Goal: Transaction & Acquisition: Purchase product/service

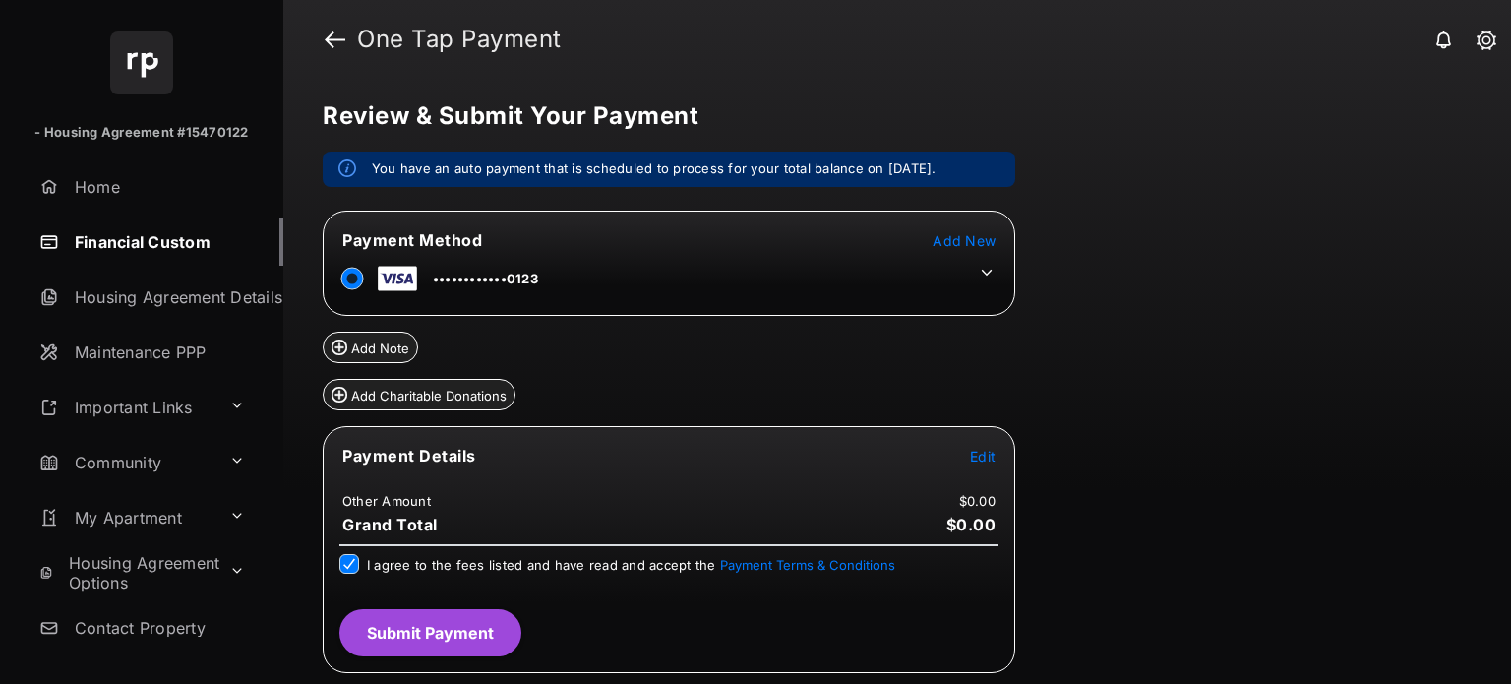
click at [972, 459] on span "Edit" at bounding box center [983, 456] width 26 height 17
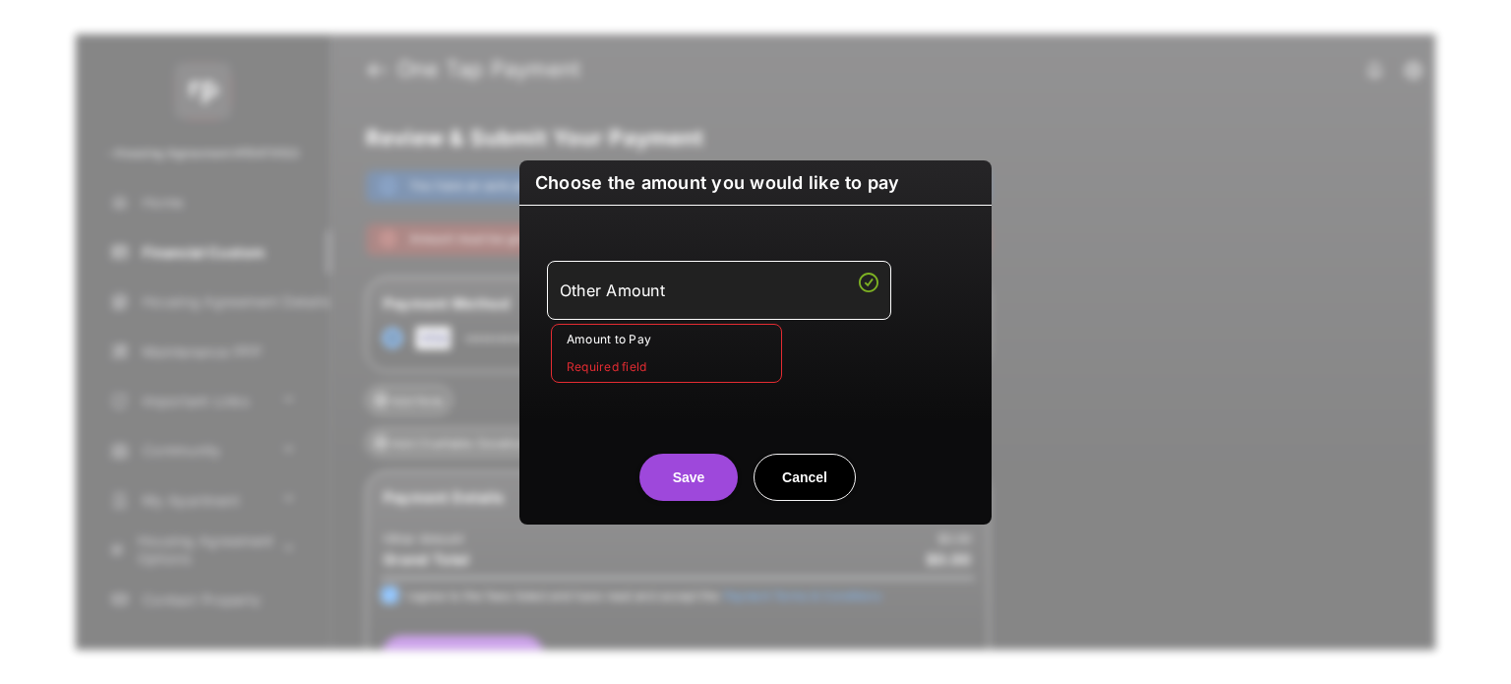
click at [610, 353] on input "Amount to Pay" at bounding box center [666, 353] width 231 height 59
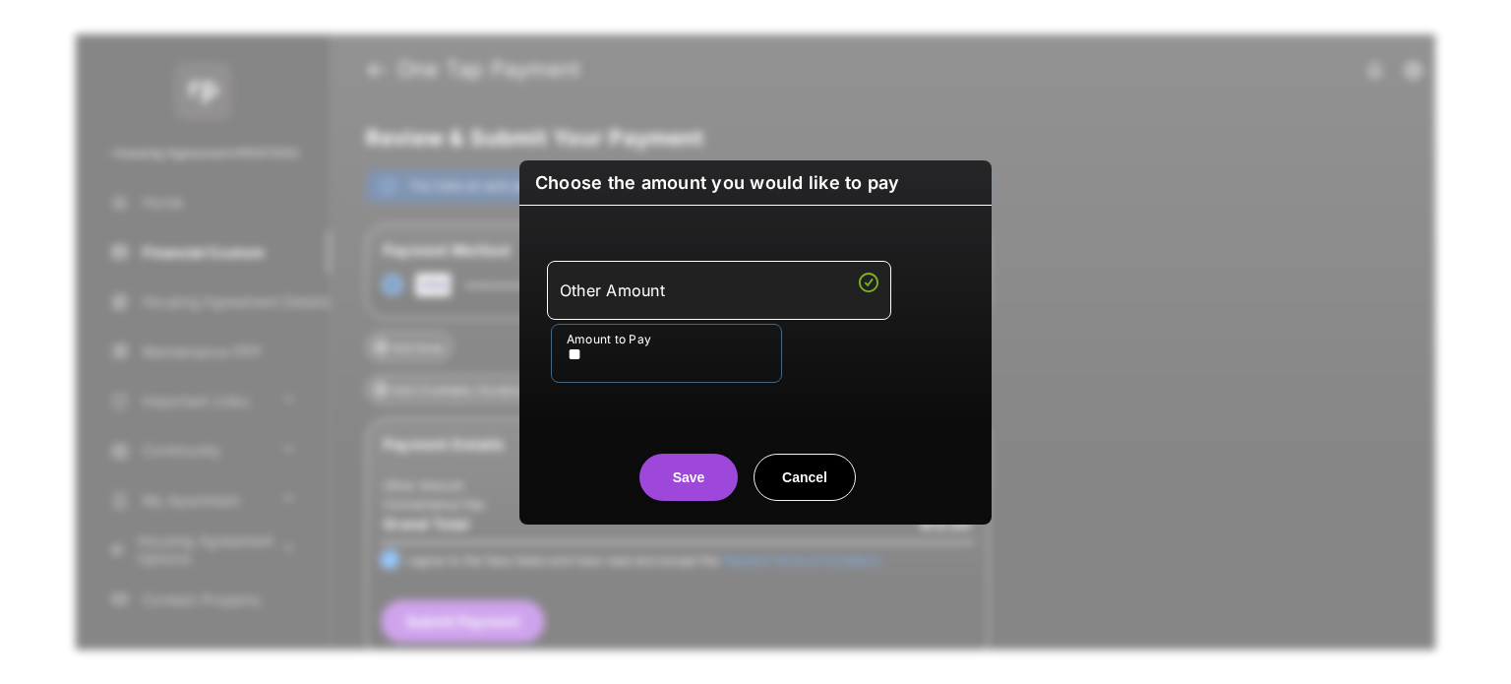
type input "**"
click at [840, 365] on div "Amount to Pay **" at bounding box center [759, 353] width 417 height 59
click at [683, 469] on button "Save" at bounding box center [688, 477] width 98 height 47
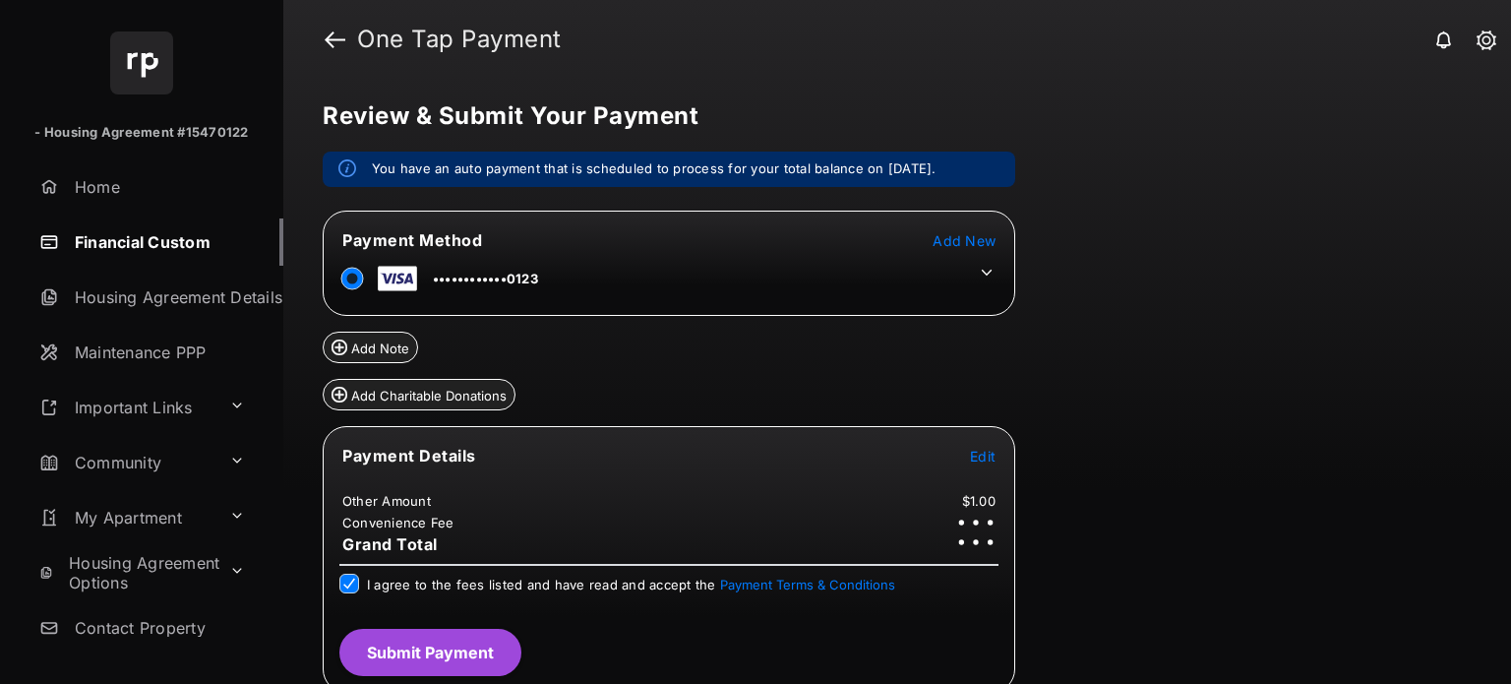
click at [402, 661] on button "Submit Payment" at bounding box center [430, 652] width 182 height 47
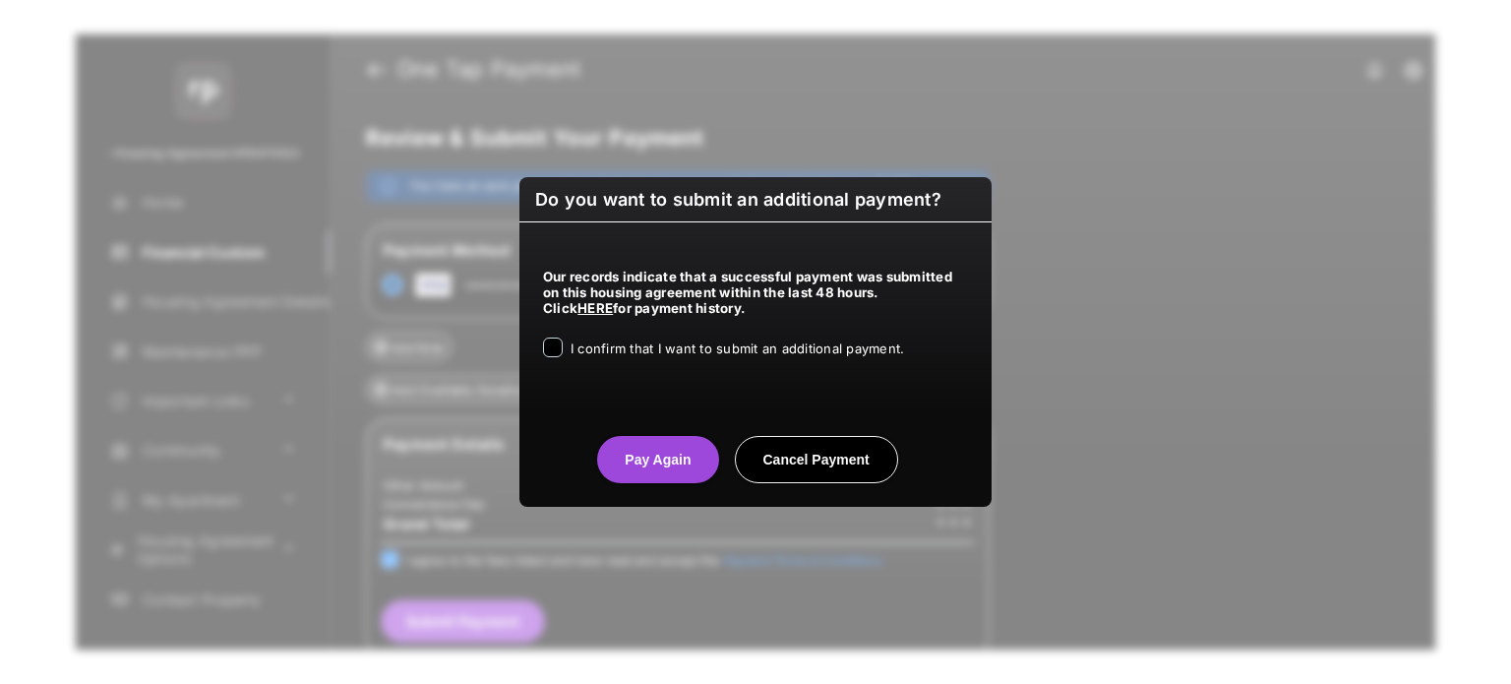
click at [594, 345] on span "I confirm that I want to submit an additional payment." at bounding box center [738, 348] width 334 height 16
click at [659, 475] on button "Pay Again" at bounding box center [657, 459] width 121 height 47
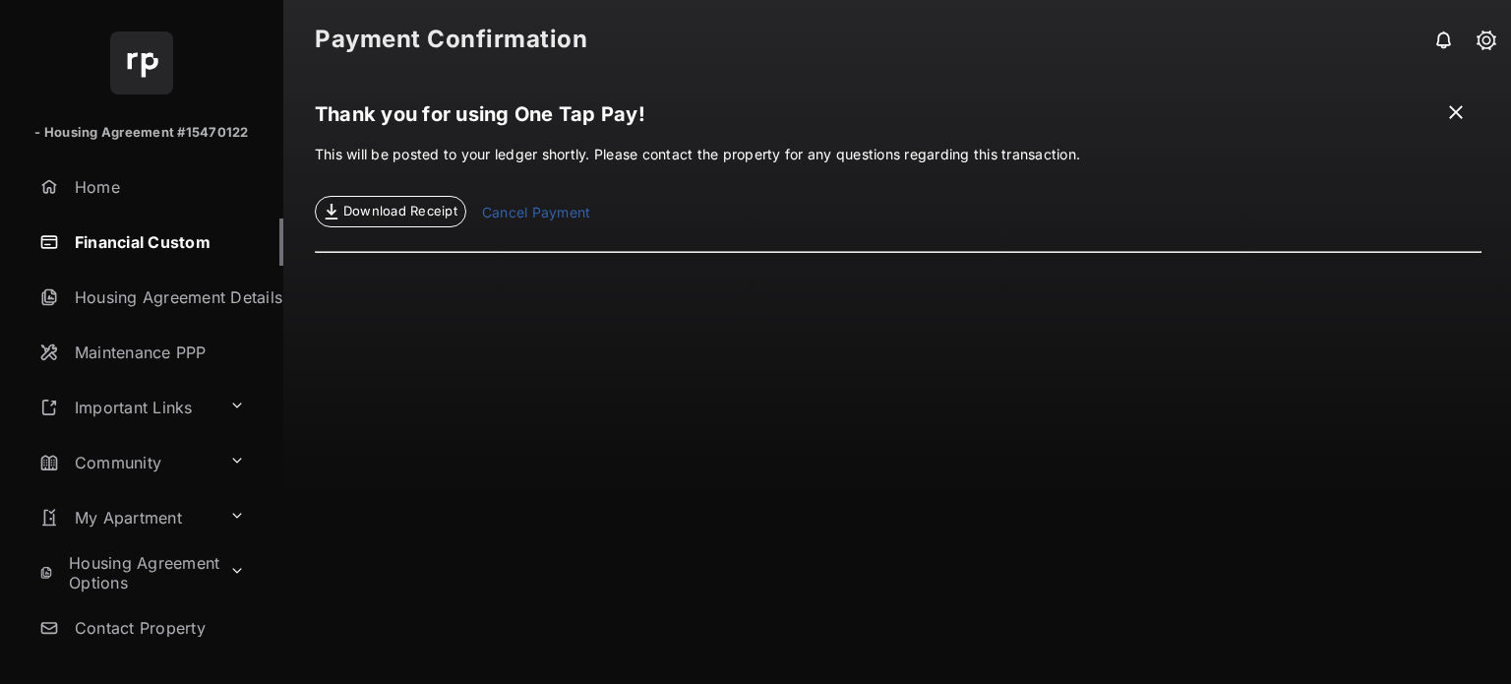
click at [1456, 107] on span at bounding box center [1456, 114] width 20 height 25
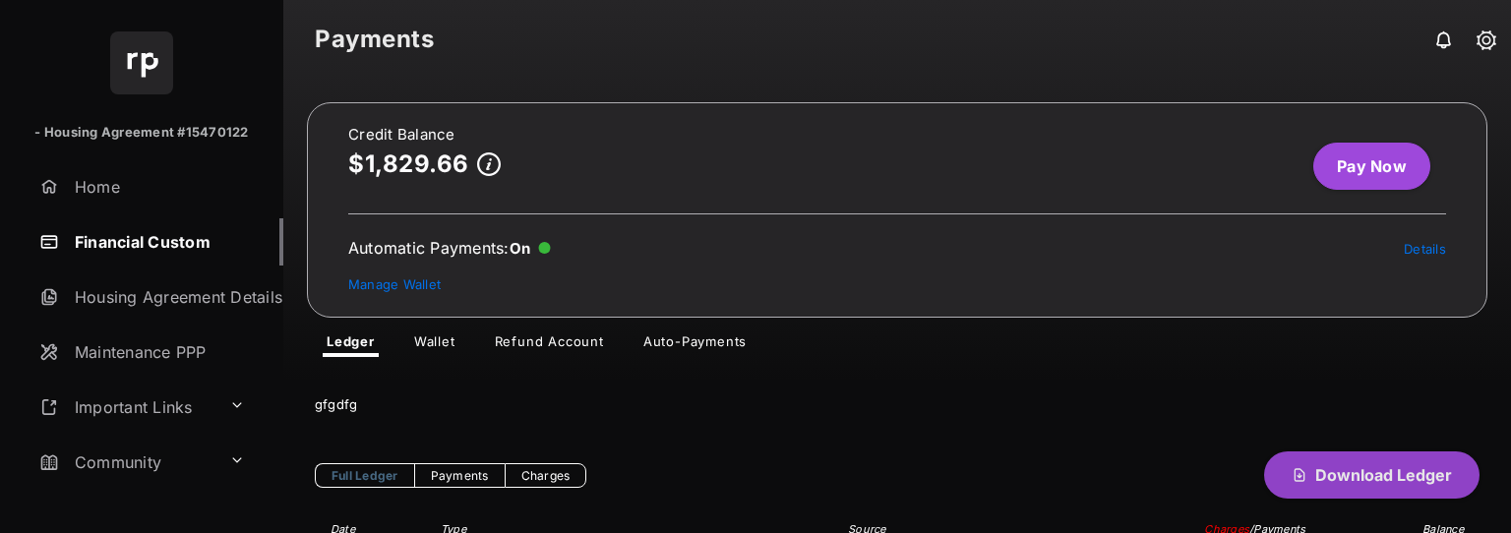
click at [1318, 471] on span "Download Ledger" at bounding box center [1383, 475] width 137 height 20
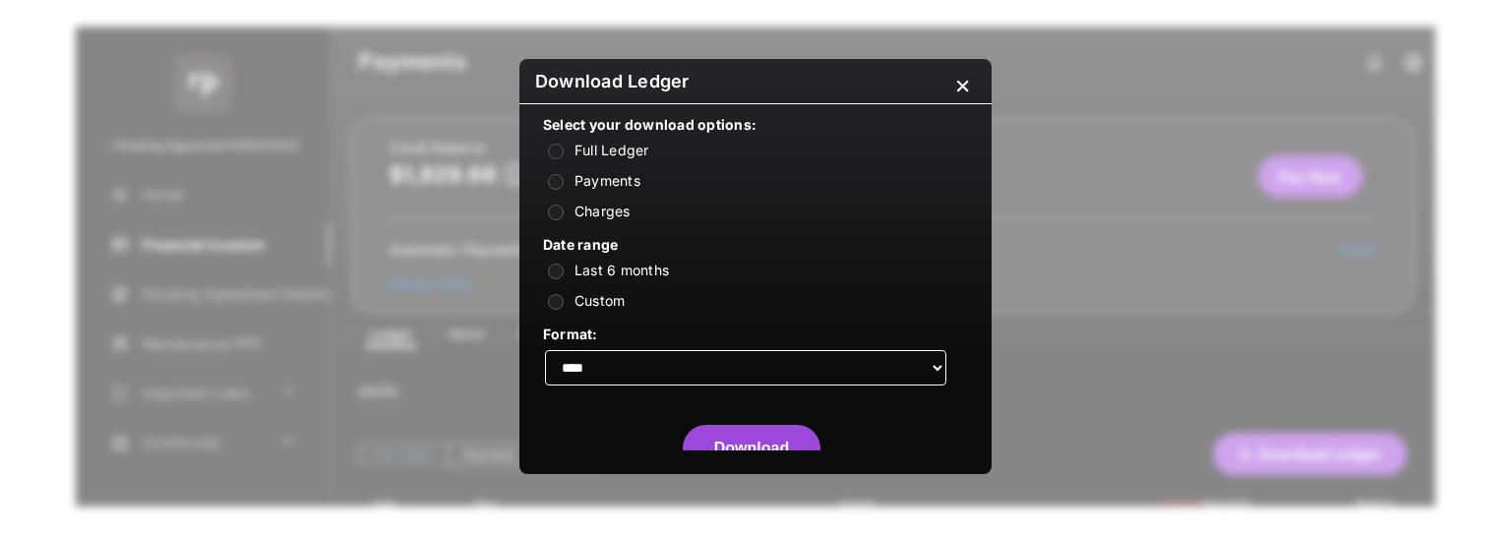
scroll to position [28, 0]
click at [595, 296] on label "Custom" at bounding box center [600, 300] width 51 height 17
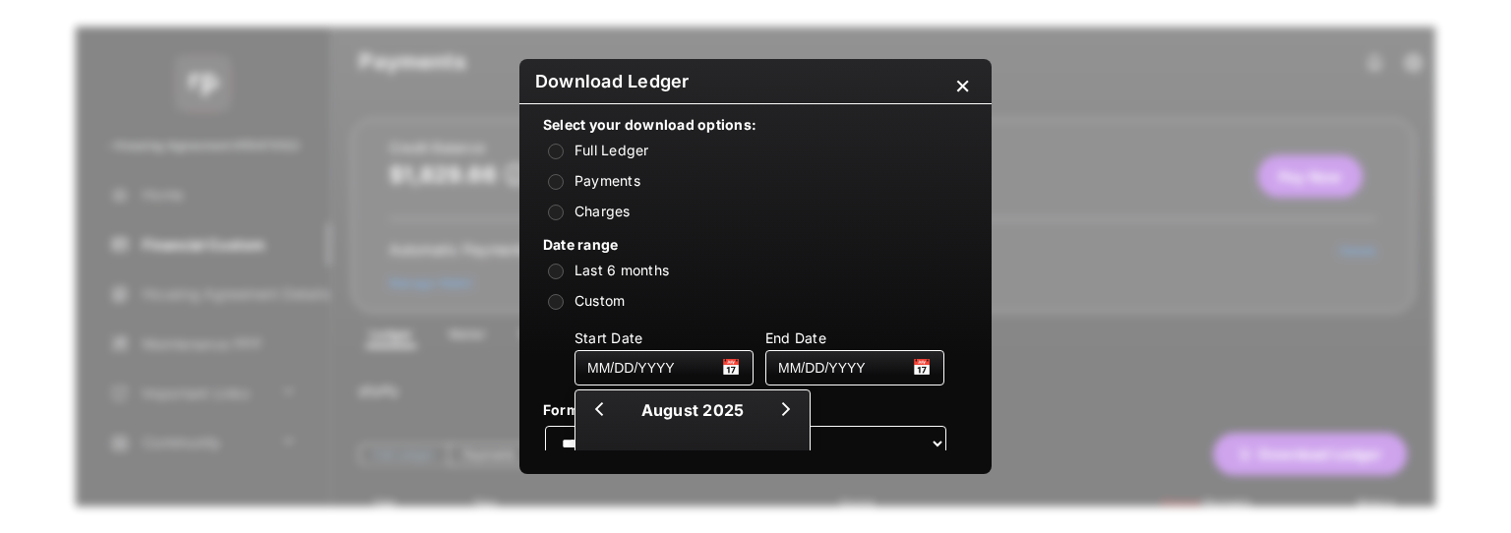
scroll to position [114, 0]
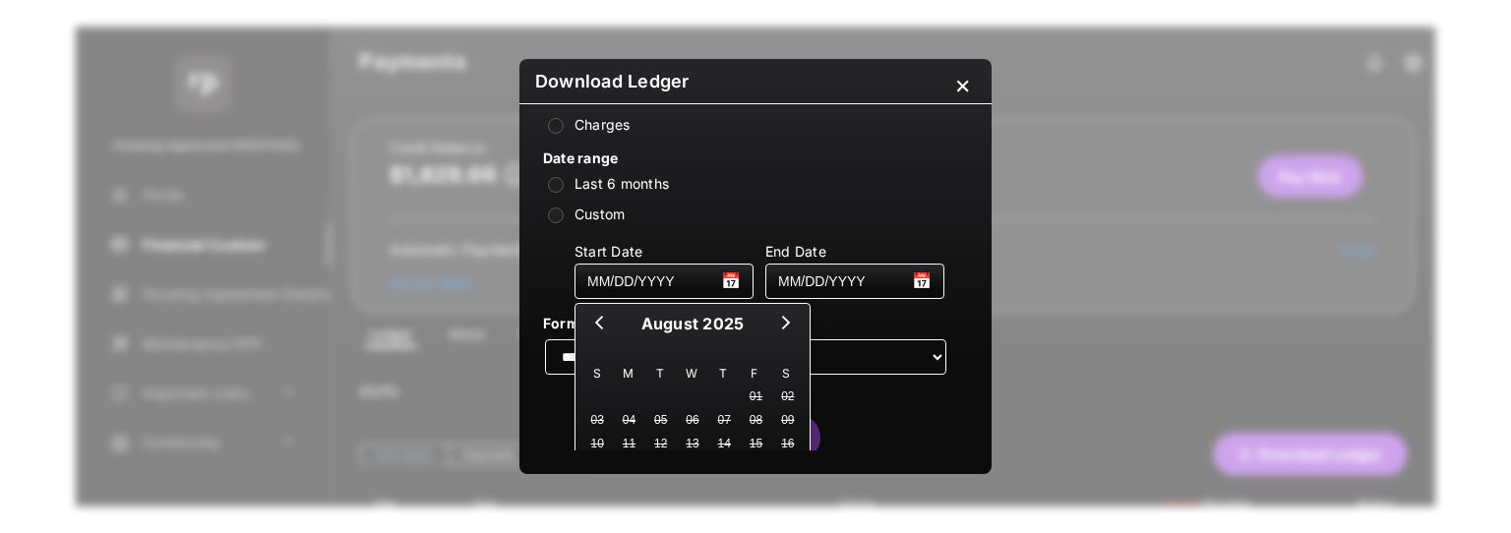
click at [785, 323] on button "Next month" at bounding box center [785, 324] width 35 height 29
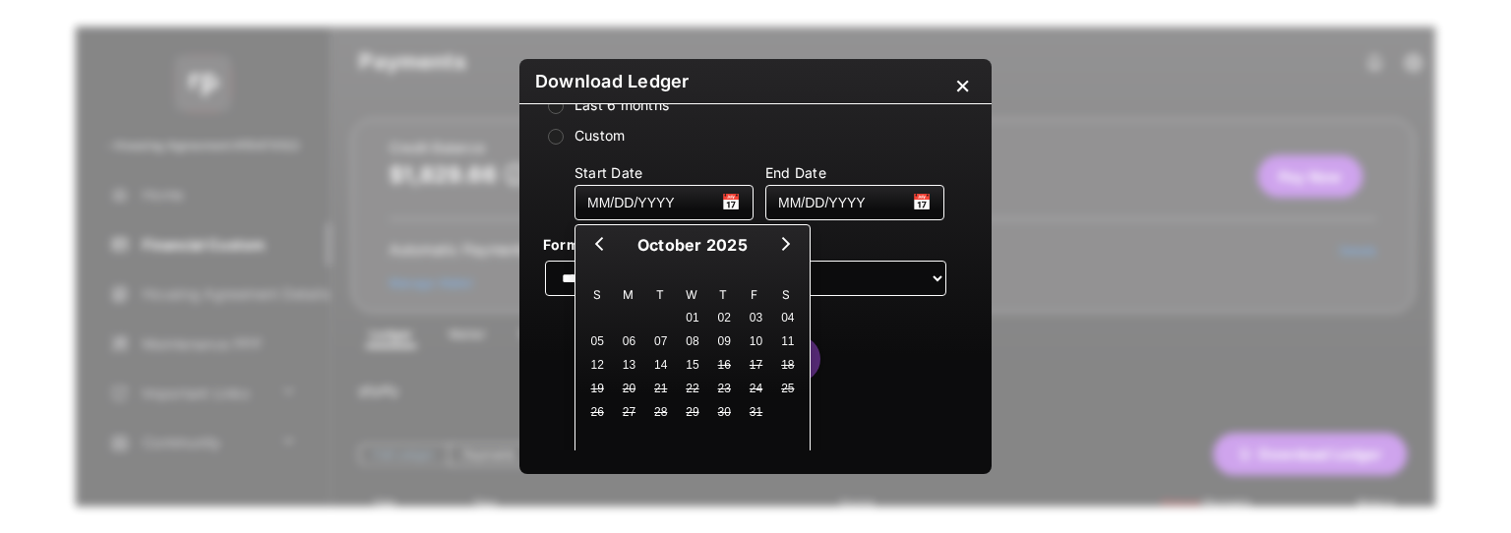
scroll to position [199, 0]
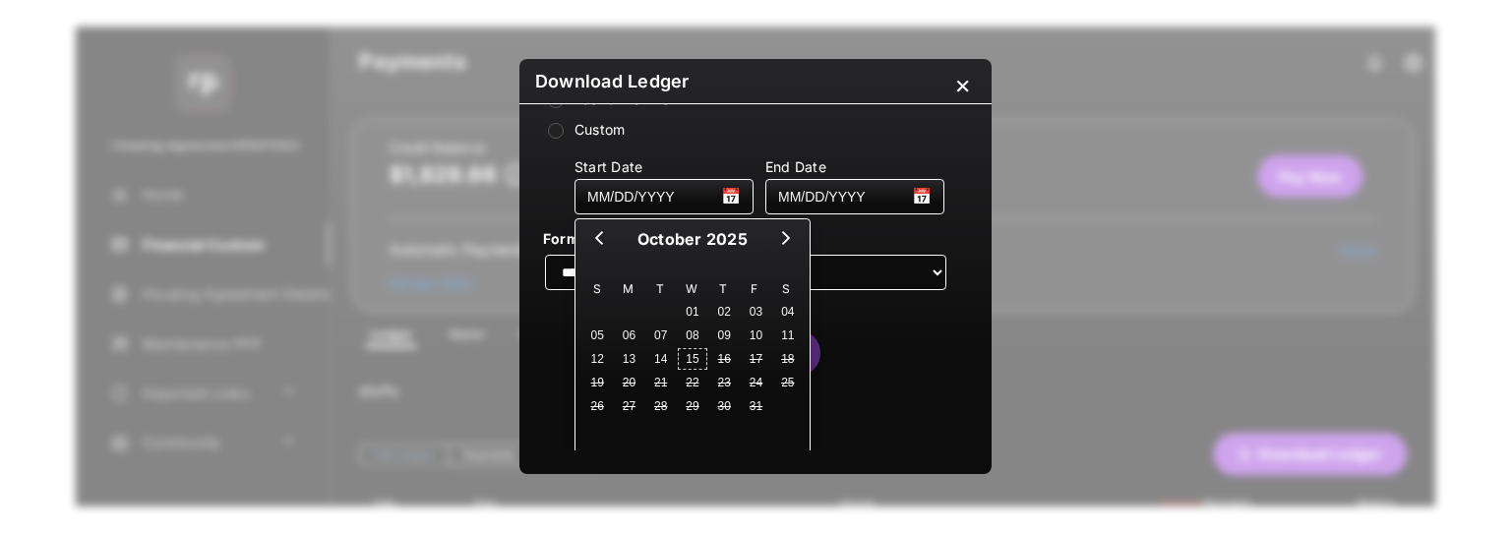
click at [693, 354] on button "15" at bounding box center [692, 359] width 31 height 24
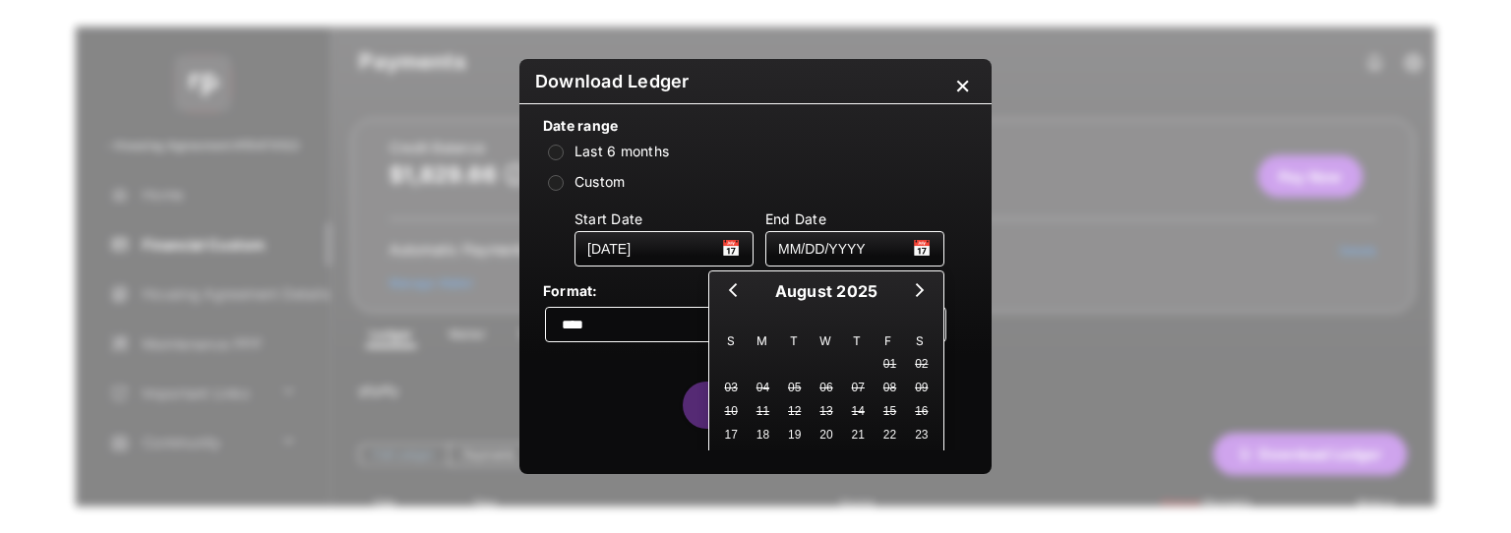
scroll to position [227, 0]
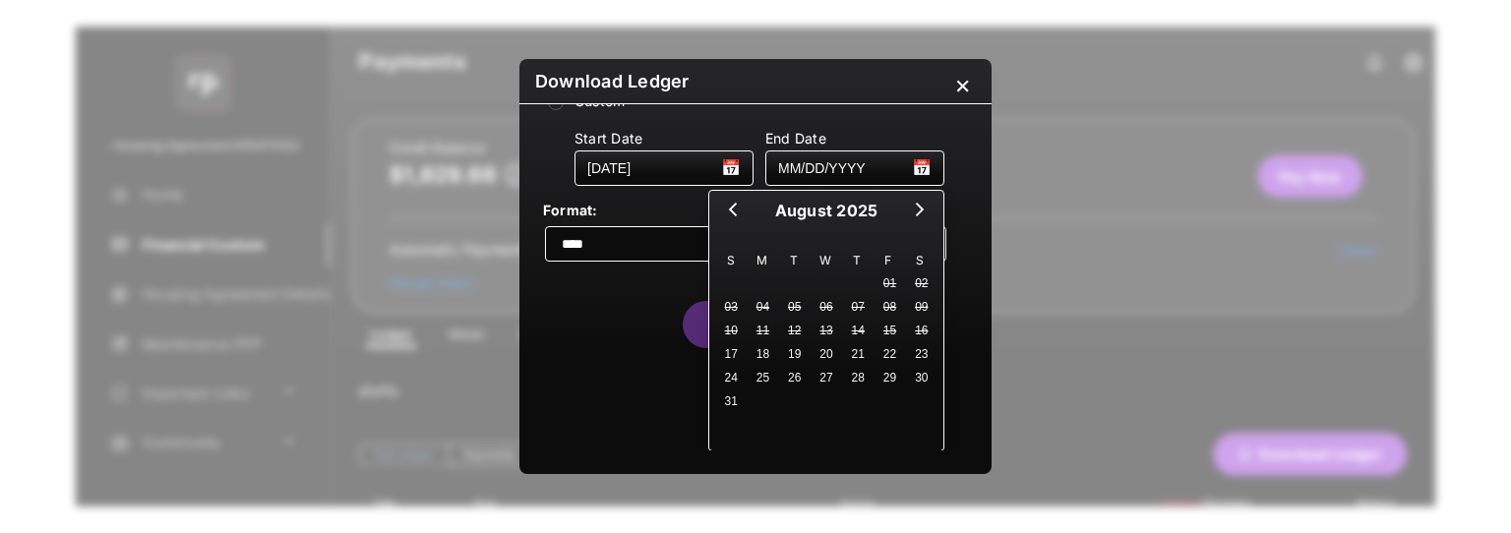
click at [929, 208] on button "Next month" at bounding box center [919, 211] width 35 height 29
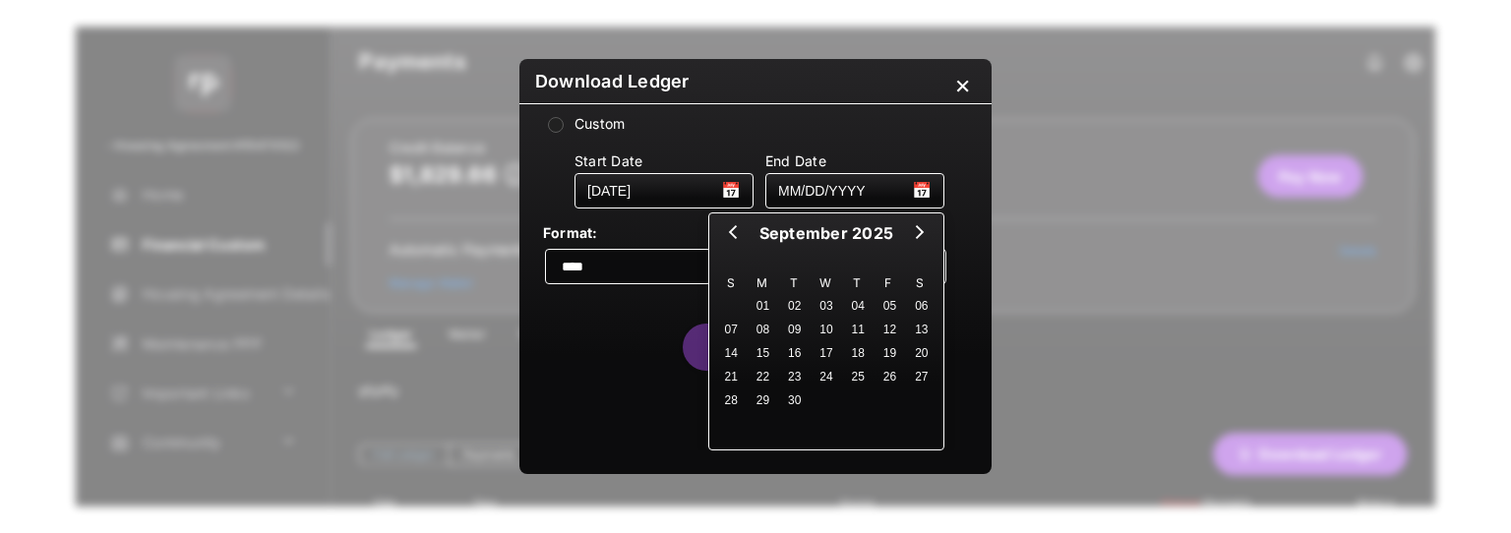
scroll to position [204, 0]
click at [911, 236] on button "Next month" at bounding box center [919, 234] width 35 height 29
click at [826, 353] on button "15" at bounding box center [826, 354] width 31 height 24
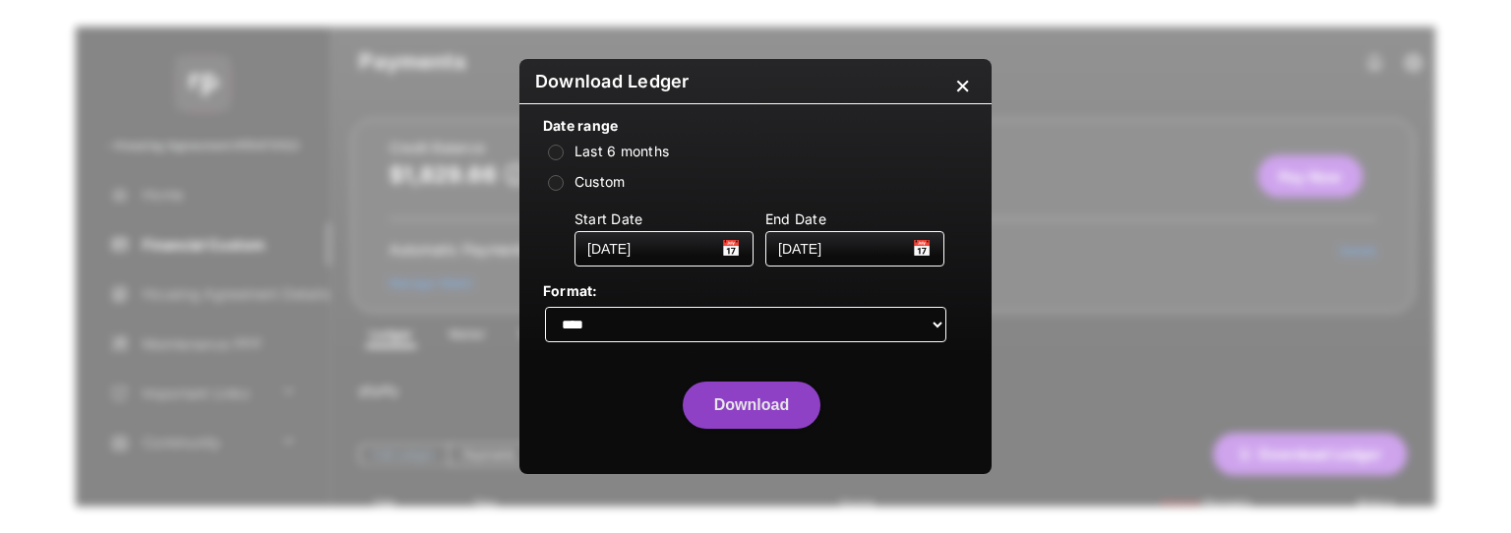
click at [787, 404] on button "Download" at bounding box center [752, 405] width 138 height 47
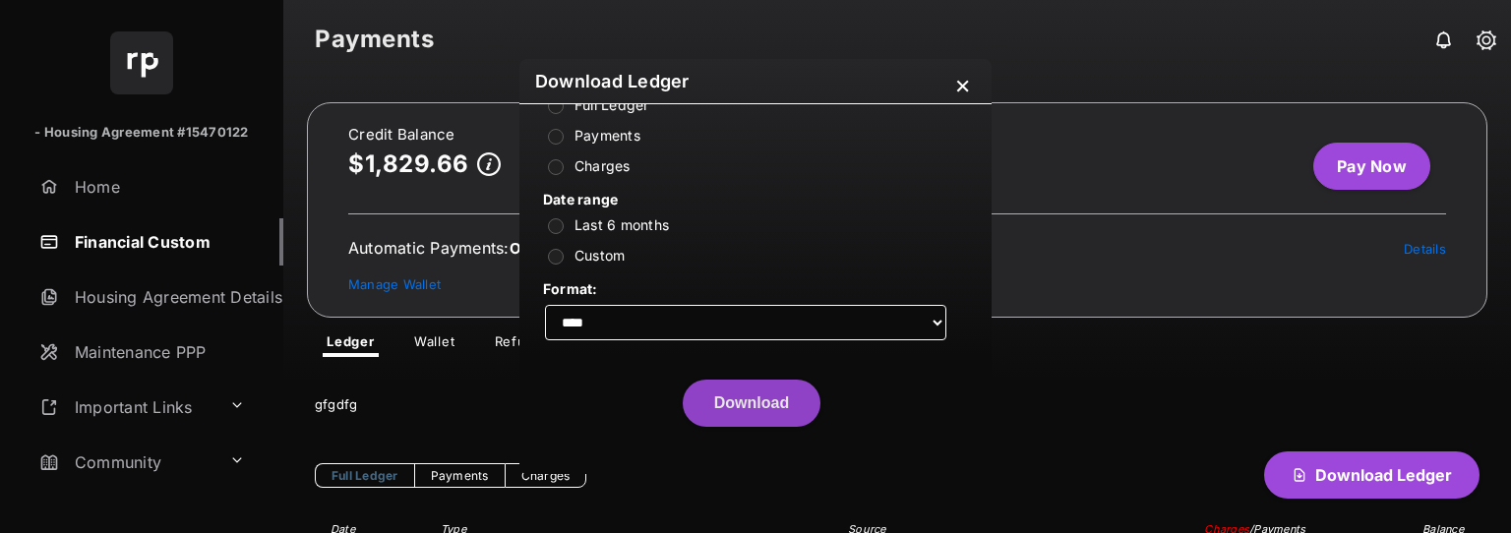
scroll to position [71, 0]
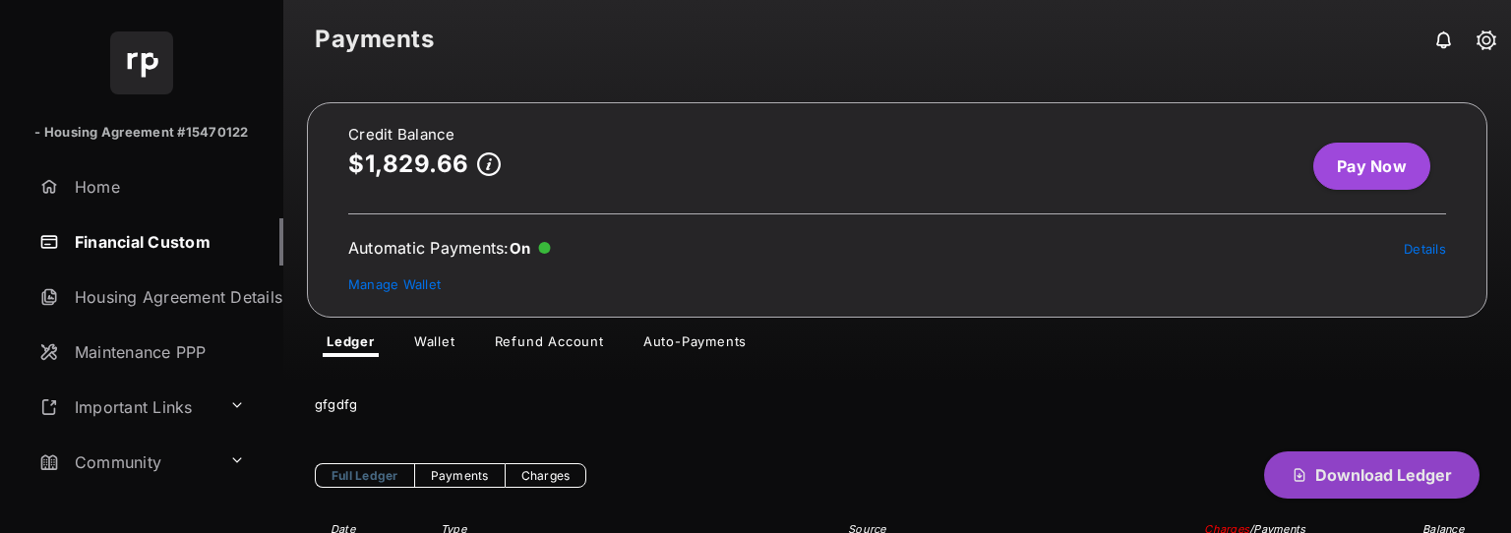
click at [1315, 490] on button "Download Ledger" at bounding box center [1371, 475] width 215 height 47
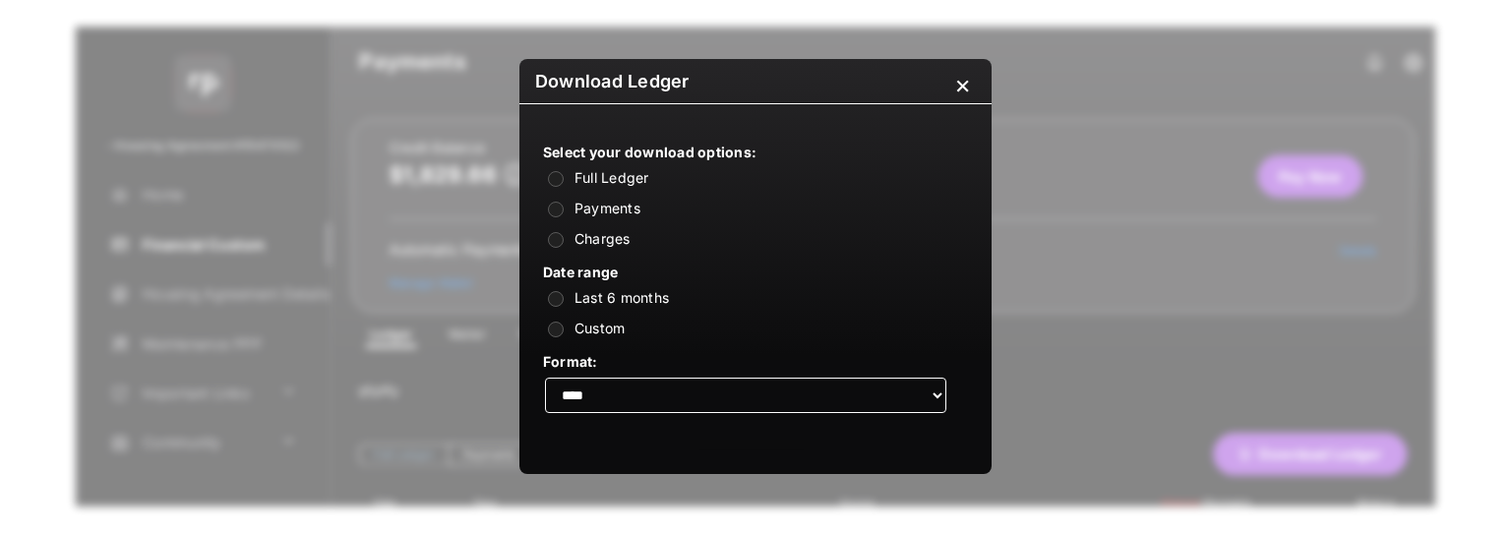
click at [593, 332] on label "Custom" at bounding box center [600, 328] width 51 height 17
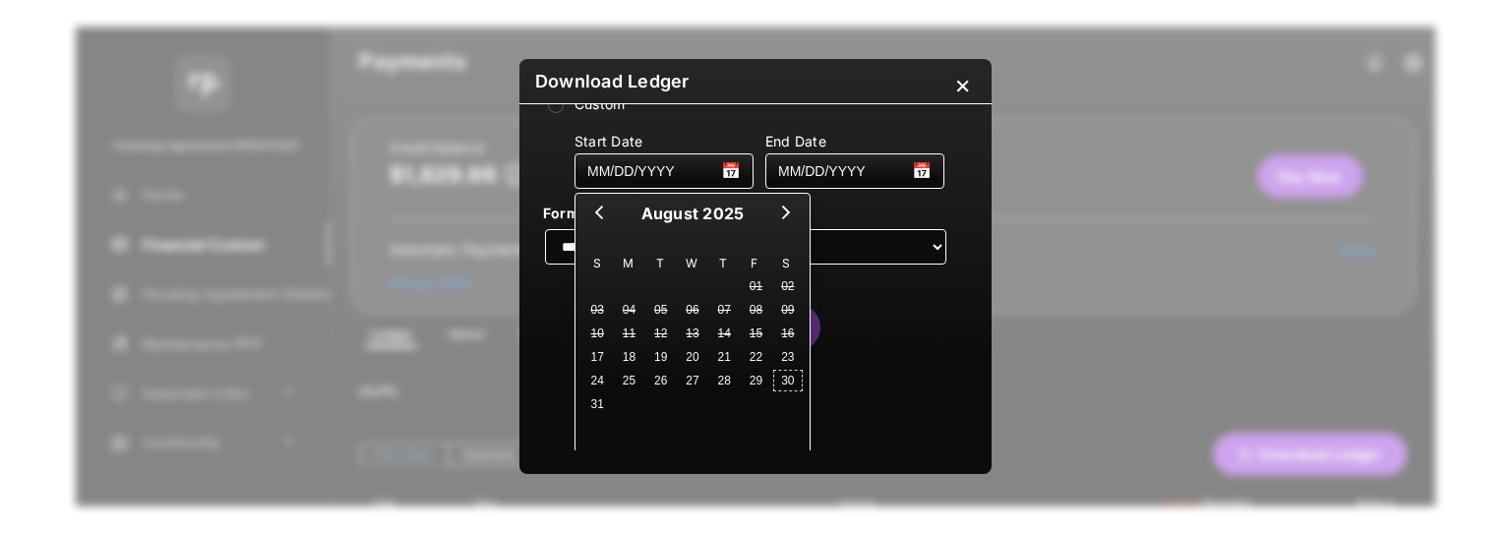
click at [775, 376] on button "30" at bounding box center [787, 381] width 31 height 24
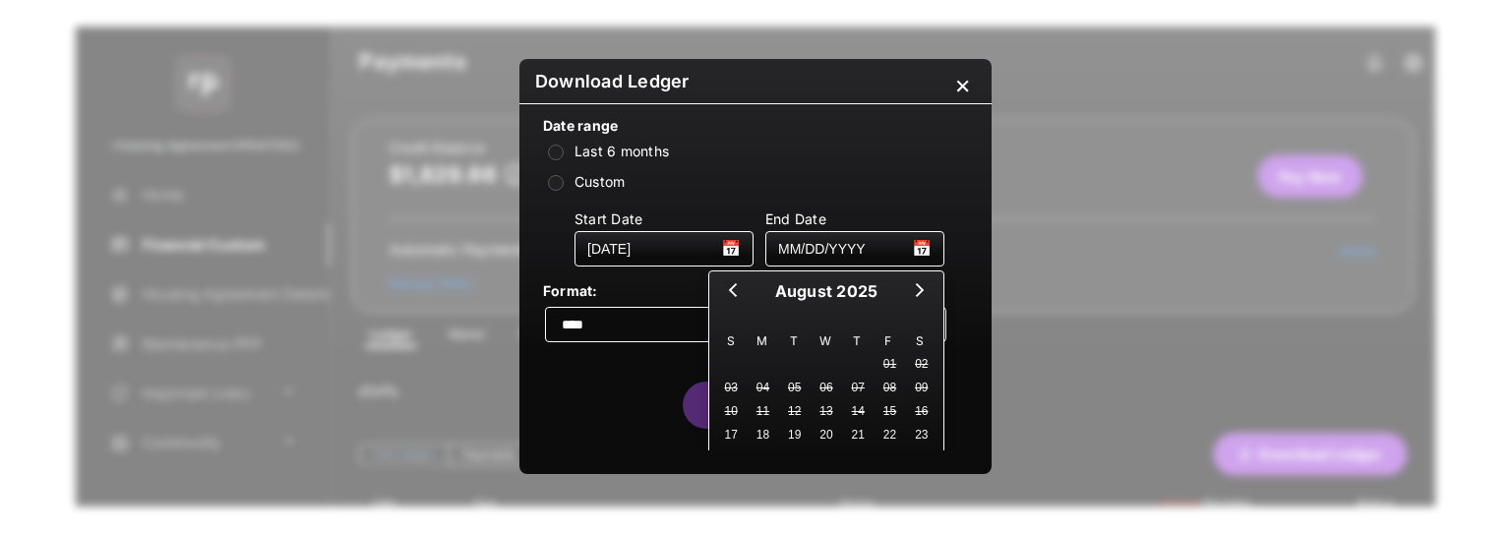
scroll to position [227, 0]
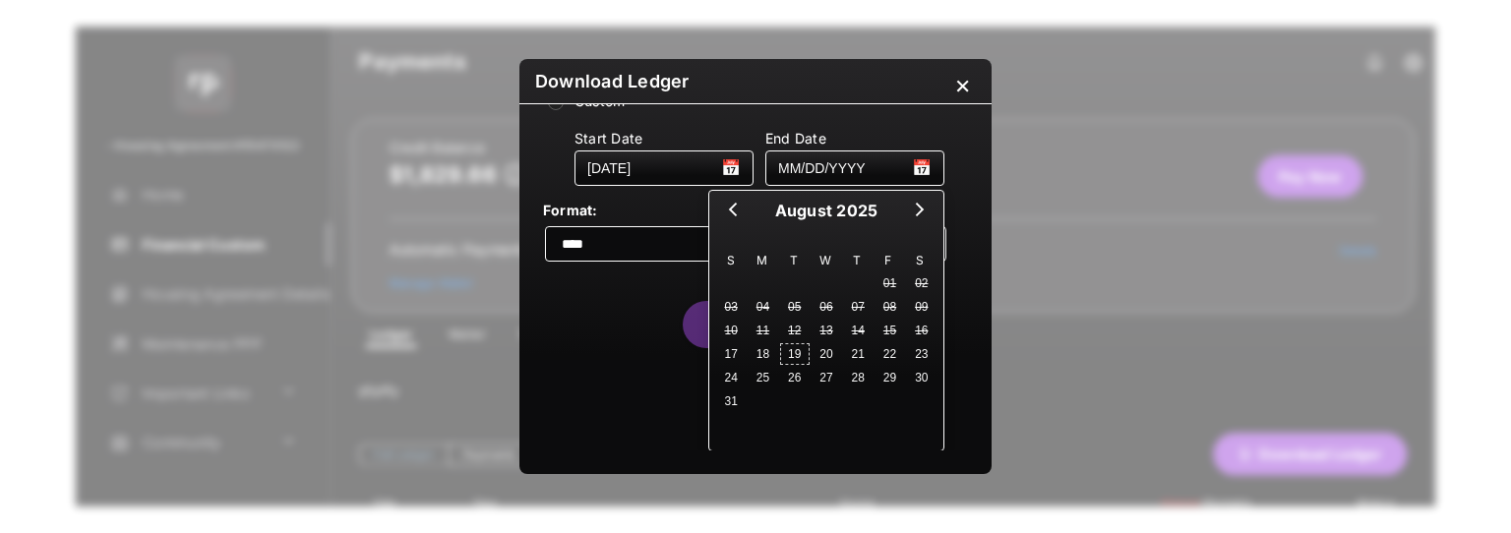
click at [794, 361] on button "19" at bounding box center [794, 354] width 31 height 24
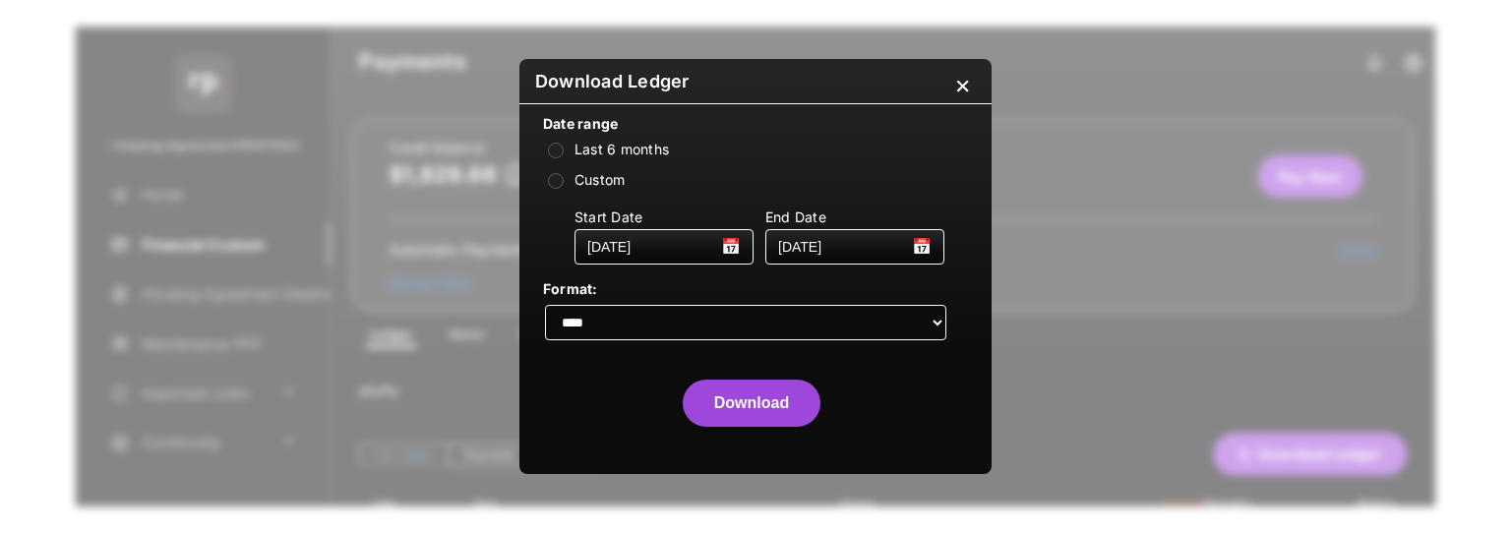
scroll to position [147, 0]
click at [734, 412] on button "Download" at bounding box center [752, 405] width 138 height 47
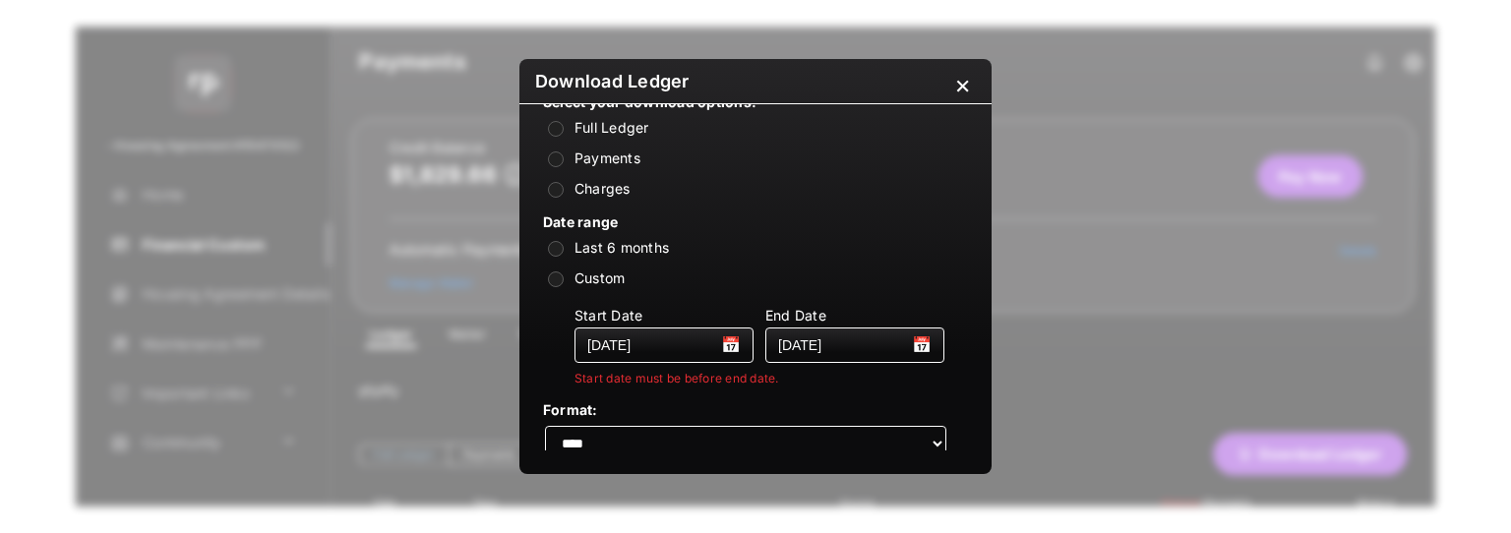
scroll to position [43, 0]
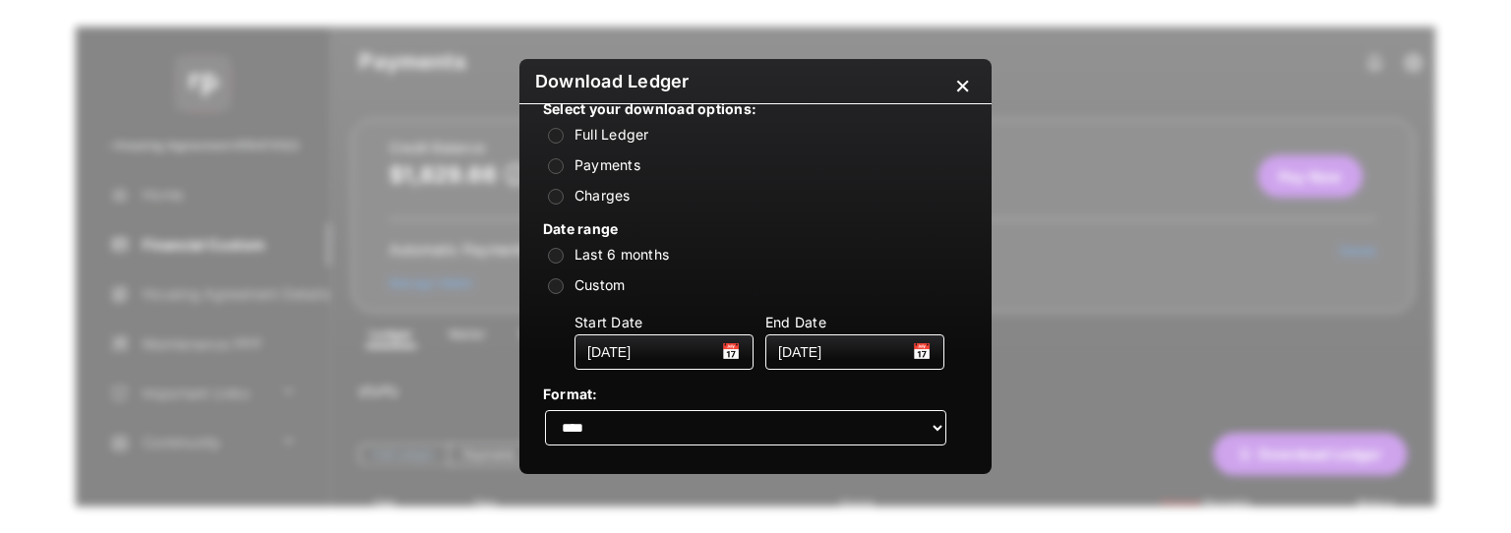
click at [963, 84] on div "×" at bounding box center [962, 91] width 17 height 44
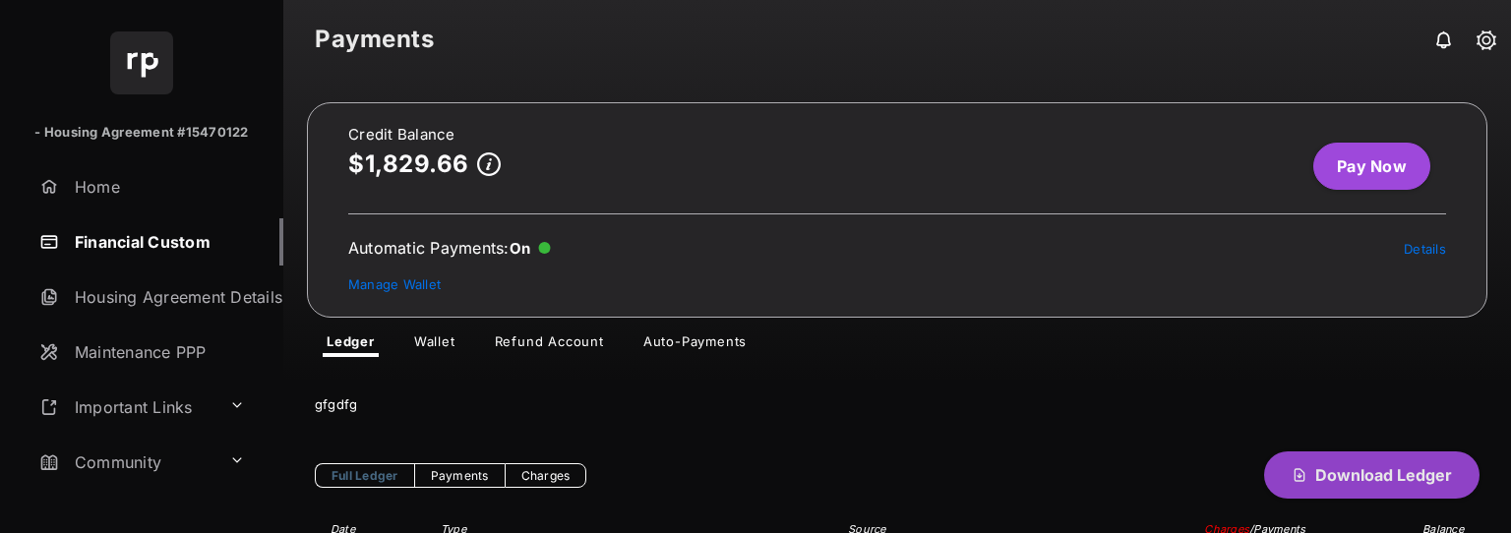
click at [1355, 467] on span "Download Ledger" at bounding box center [1383, 475] width 137 height 20
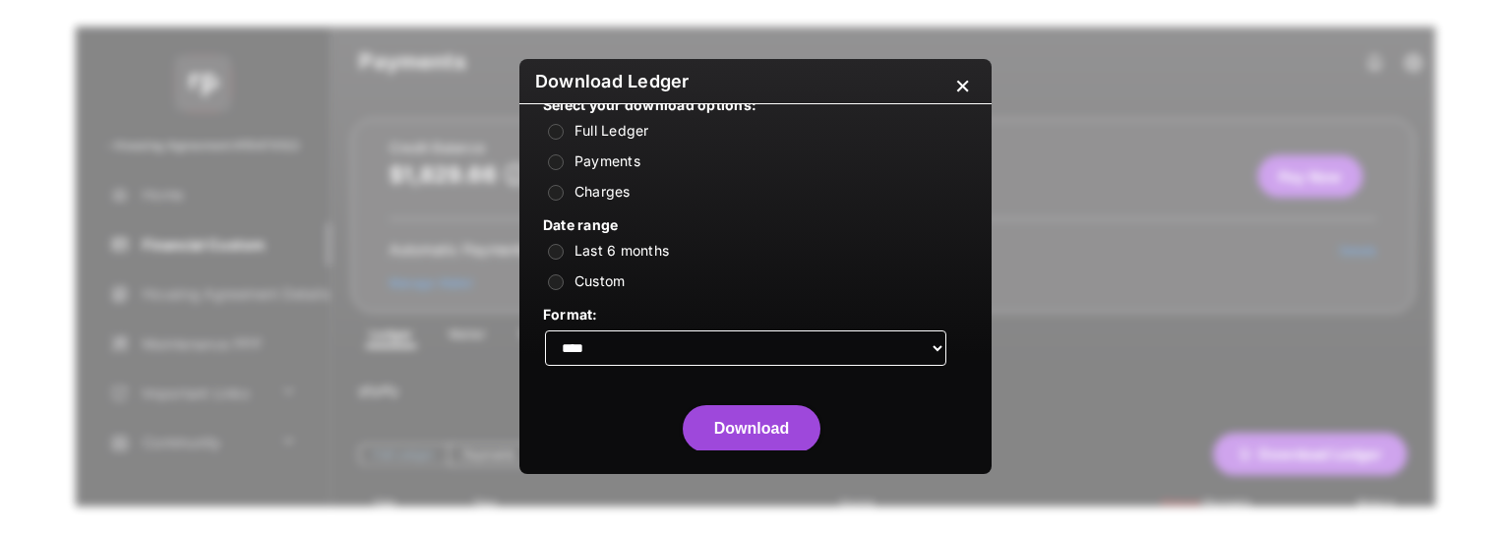
scroll to position [49, 0]
click at [606, 279] on label "Custom" at bounding box center [600, 279] width 51 height 17
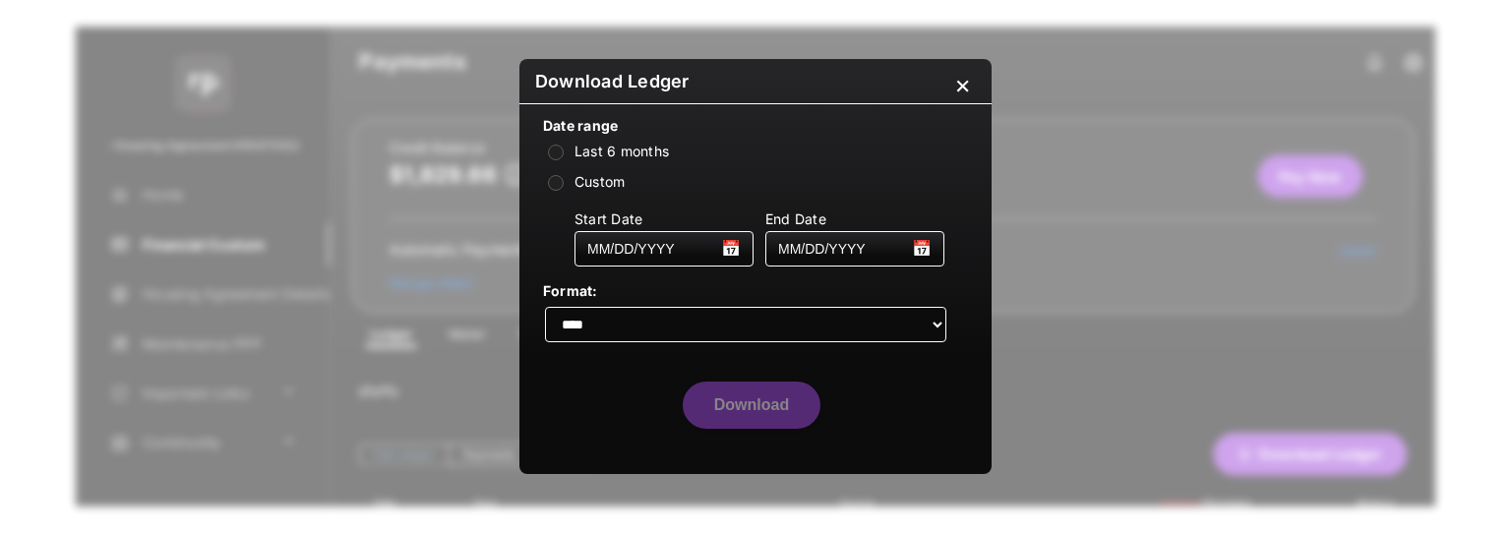
scroll to position [0, 0]
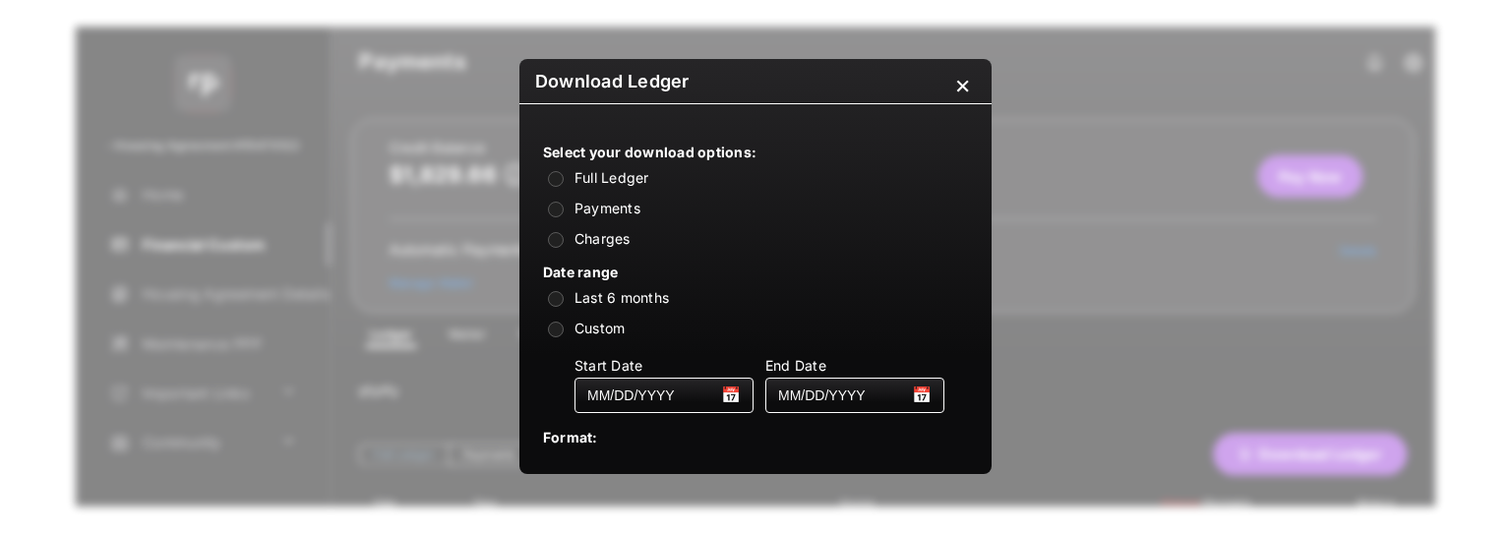
click at [582, 203] on label "Payments" at bounding box center [608, 208] width 66 height 17
click at [568, 235] on div "Charges" at bounding box center [743, 238] width 401 height 19
click at [964, 85] on div "×" at bounding box center [962, 91] width 17 height 44
